Goal: Information Seeking & Learning: Understand process/instructions

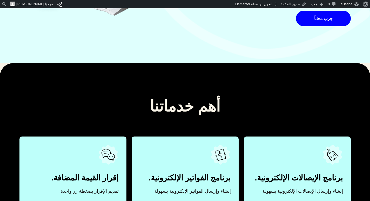
scroll to position [286, 0]
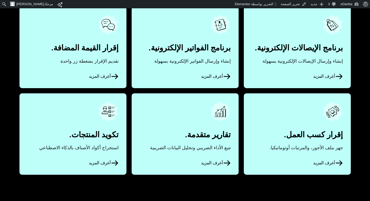
click at [223, 75] on icon at bounding box center [227, 76] width 8 height 8
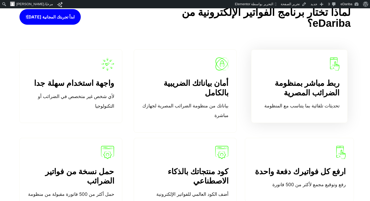
scroll to position [546, 0]
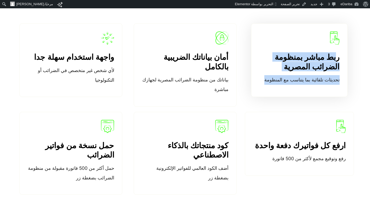
drag, startPoint x: 342, startPoint y: 56, endPoint x: 295, endPoint y: 90, distance: 58.5
click at [295, 90] on div "ربط مباشر بمنظومة الضرائب المصرية تحديثات تلقائية بما يتناسب مع المنظومة" at bounding box center [299, 60] width 97 height 74
copy div "ربط مباشر بمنظومة الضرائب المصرية تحديثات تلقائية بما يتناسب مع المنظومة"
click at [264, 70] on div "ربط مباشر بمنظومة الضرائب المصرية تحديثات تلقائية بما يتناسب مع المنظومة" at bounding box center [299, 68] width 81 height 32
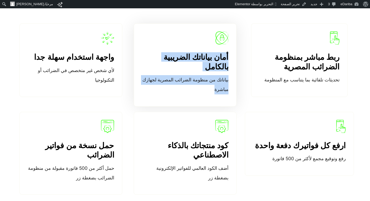
drag, startPoint x: 236, startPoint y: 56, endPoint x: 181, endPoint y: 89, distance: 64.6
click at [181, 89] on div "أمان بياناتك الضريبية بالكامل بياناتك من منظومة الضرائب المصرية لجهازك مباشرة" at bounding box center [185, 64] width 103 height 83
copy div "أمان بياناتك الضريبية بالكامل بياناتك من منظومة الضرائب المصرية لجهازك مباشرة"
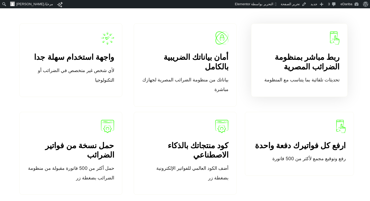
click at [273, 97] on div "ربط مباشر بمنظومة الضرائب المصرية تحديثات تلقائية بما يتناسب مع المنظومة" at bounding box center [299, 60] width 97 height 74
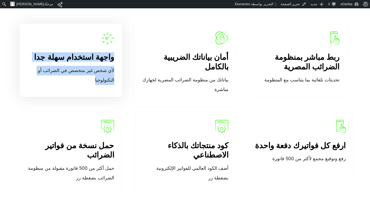
drag, startPoint x: 114, startPoint y: 55, endPoint x: 74, endPoint y: 79, distance: 46.8
click at [74, 79] on div "واجهة استخدام سهلة جدا لأي شخص غير متخصص في الضرائب أو التكنولوجيا" at bounding box center [71, 68] width 87 height 32
copy div "واجهة استخدام سهلة جدا لأي شخص غير متخصص في الضرائب أو التكنولوجيا"
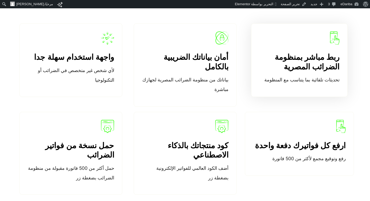
click at [276, 80] on p "تحديثات تلقائية بما يتناسب مع المنظومة" at bounding box center [299, 80] width 81 height 10
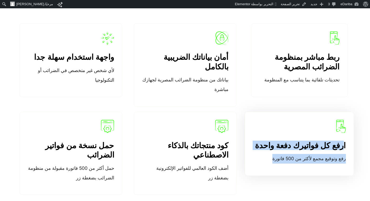
drag, startPoint x: 344, startPoint y: 146, endPoint x: 262, endPoint y: 165, distance: 84.2
click at [262, 165] on div "ارفع كل فواتيرك دفعة واحدة رفع وتوقيع مجمع لأكثر من 500 فاتورة" at bounding box center [299, 144] width 109 height 64
click at [262, 131] on div "ارفع كل فواتيرك دفعة واحدة رفع وتوقيع مجمع لأكثر من 500 فاتورة" at bounding box center [299, 144] width 109 height 64
drag, startPoint x: 347, startPoint y: 140, endPoint x: 252, endPoint y: 173, distance: 100.9
click at [252, 173] on div "ارفع كل فواتيرك دفعة واحدة رفع وتوقيع مجمع لأكثر من 500 فاتورة" at bounding box center [299, 144] width 109 height 64
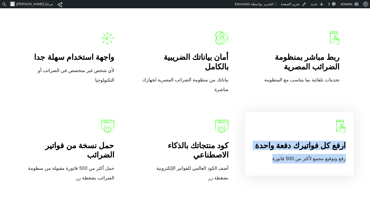
copy div "ارفع كل فواتيرك دفعة واحدة رفع وتوقيع مجمع لأكثر من 500 فاتورة"
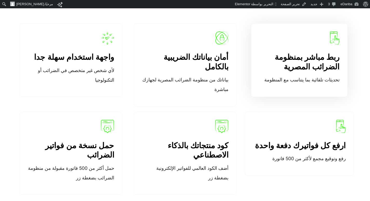
click at [257, 97] on div "ربط مباشر بمنظومة الضرائب المصرية تحديثات تلقائية بما يتناسب مع المنظومة" at bounding box center [299, 60] width 97 height 74
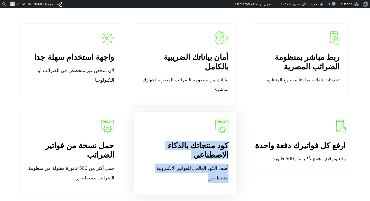
drag, startPoint x: 228, startPoint y: 142, endPoint x: 168, endPoint y: 177, distance: 69.0
click at [168, 177] on div "كود منتجاتك بالذكاء الاصطناعي أضف الكود العالمي للفواتير الإلكترونية بضغطة زر" at bounding box center [185, 162] width 87 height 42
copy div "كود منتجاتك بالذكاء الاصطناعي أضف الكود العالمي للفواتير الإلكترونية بضغطة زر"
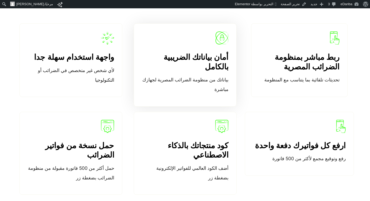
click at [188, 98] on div "أمان بياناتك الضريبية بالكامل بياناتك من منظومة الضرائب المصرية لجهازك مباشرة" at bounding box center [185, 64] width 103 height 83
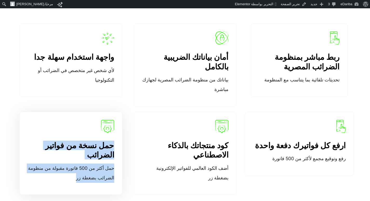
drag, startPoint x: 113, startPoint y: 141, endPoint x: 48, endPoint y: 174, distance: 73.7
click at [48, 174] on div "حمل نسخة من فواتير الضرائب حمل أكثر من 500 فاتورة مقبولة من منظومة الضرائب بضغط…" at bounding box center [71, 162] width 87 height 42
copy div "حمل نسخة من فواتير الضرائب حمل أكثر من 500 فاتورة مقبولة من منظومة الضرائب بضغط…"
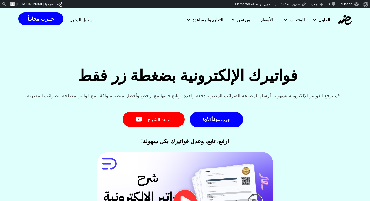
scroll to position [52, 0]
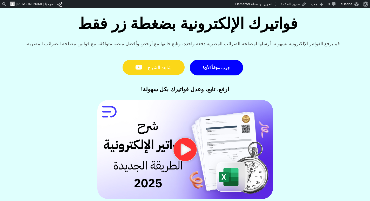
click at [162, 68] on link "شاهد الشرح" at bounding box center [154, 67] width 62 height 15
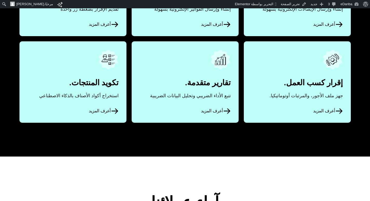
scroll to position [286, 0]
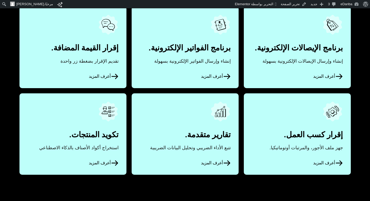
click at [225, 75] on icon at bounding box center [227, 76] width 8 height 8
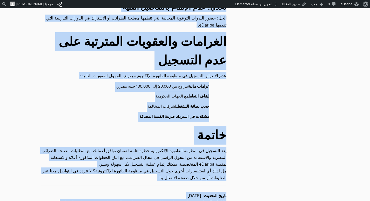
scroll to position [857, 0]
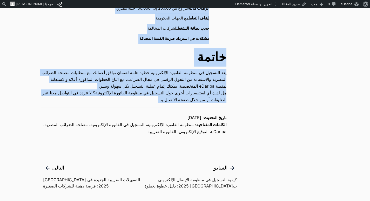
drag, startPoint x: 233, startPoint y: 55, endPoint x: 132, endPoint y: 94, distance: 107.7
copy main "دليل شامل للتسجيل في منظومة الفاتورة الإلكترونية في مصر 2025 منظومة الفاتورة ال…"
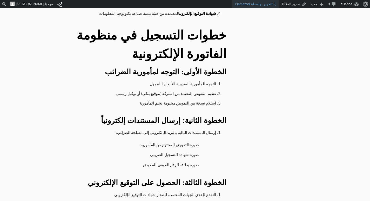
scroll to position [260, 0]
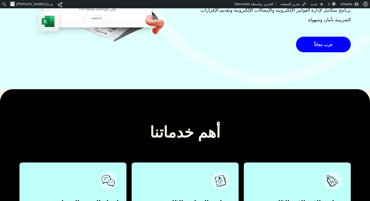
scroll to position [260, 0]
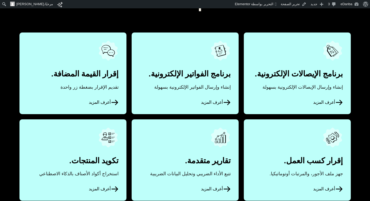
click at [228, 101] on icon at bounding box center [227, 102] width 8 height 8
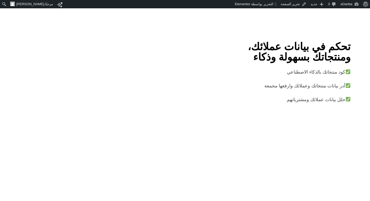
scroll to position [1039, 0]
